Goal: Book appointment/travel/reservation

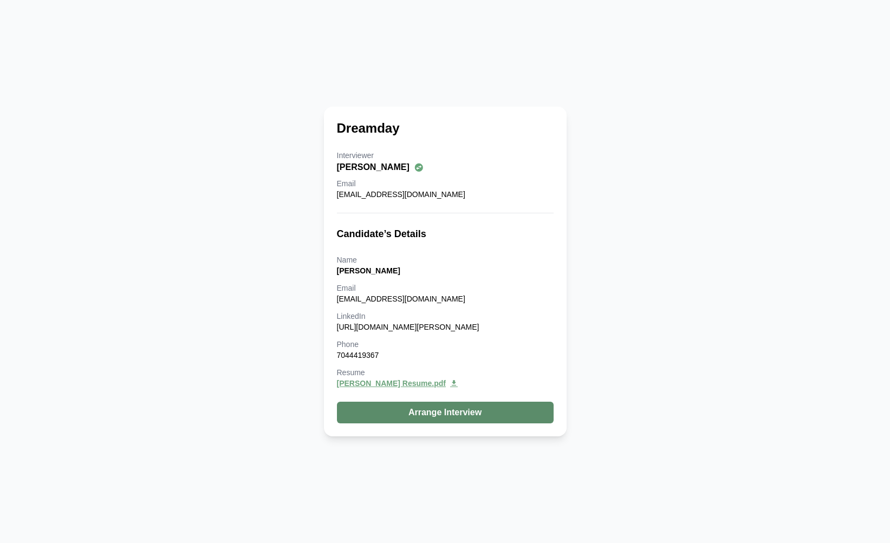
click at [438, 418] on button "Arrange Interview" at bounding box center [445, 413] width 217 height 22
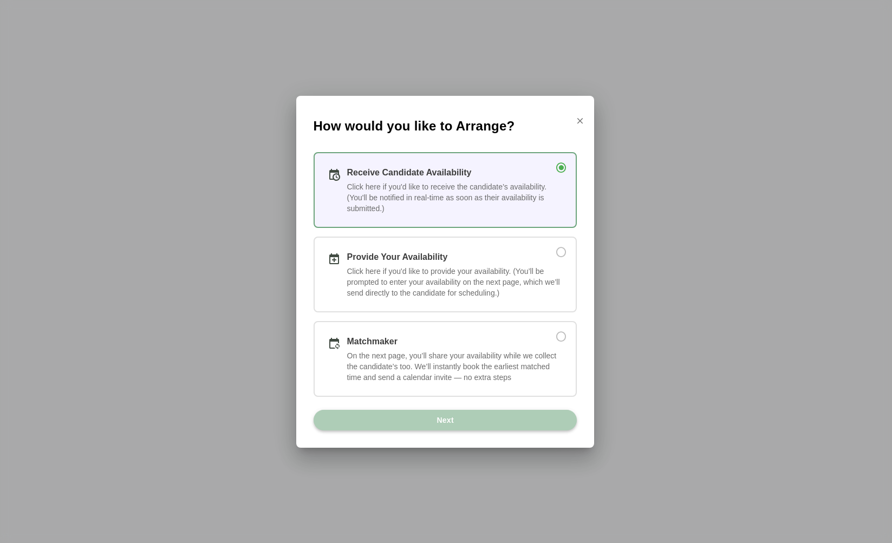
click at [440, 420] on span "Next" at bounding box center [445, 420] width 18 height 21
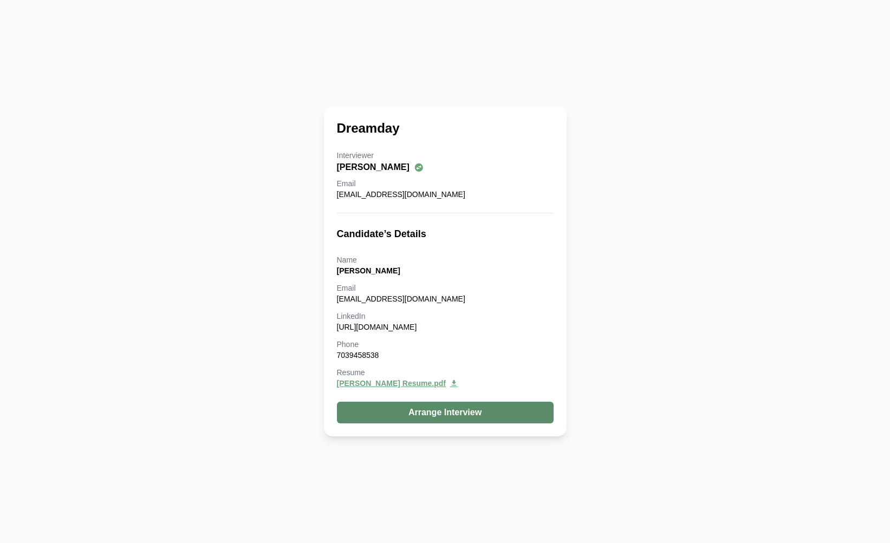
click at [437, 408] on button "Arrange Interview" at bounding box center [445, 413] width 217 height 22
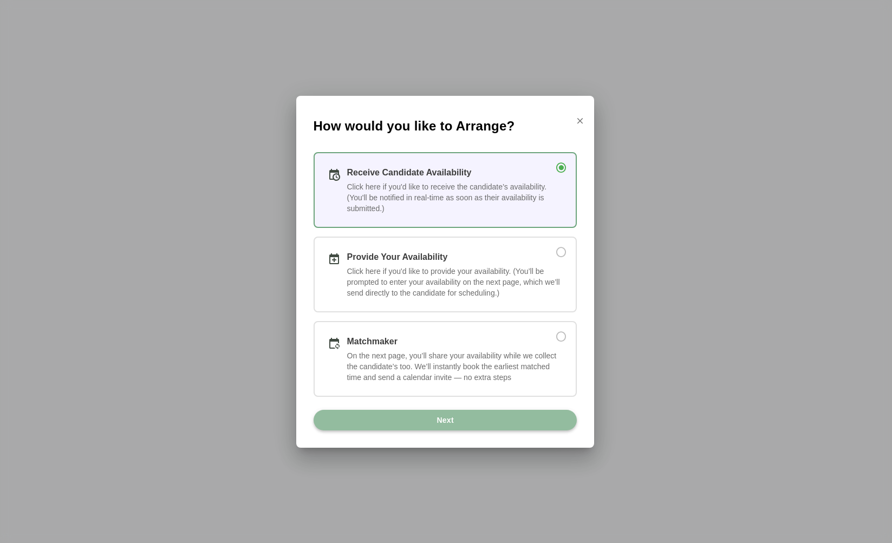
click at [446, 420] on span "Next" at bounding box center [445, 420] width 18 height 21
